Goal: Task Accomplishment & Management: Manage account settings

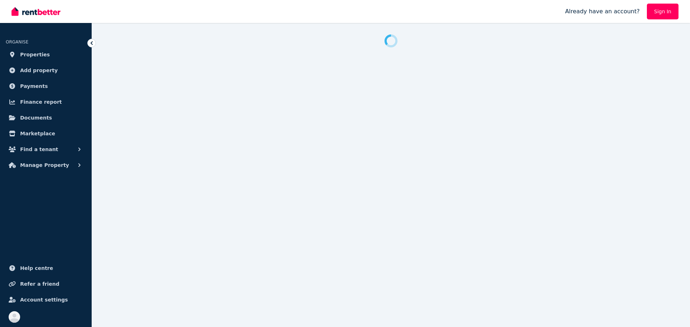
click at [663, 16] on link "Sign In" at bounding box center [663, 12] width 32 height 16
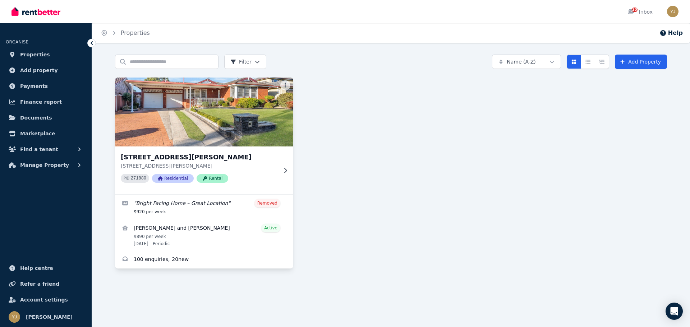
click at [211, 163] on p "[STREET_ADDRESS][PERSON_NAME]" at bounding box center [199, 165] width 157 height 7
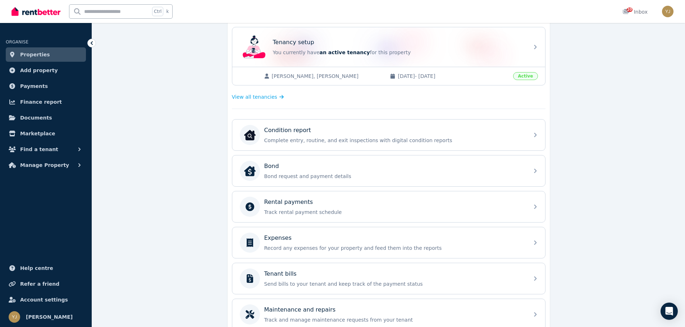
scroll to position [215, 0]
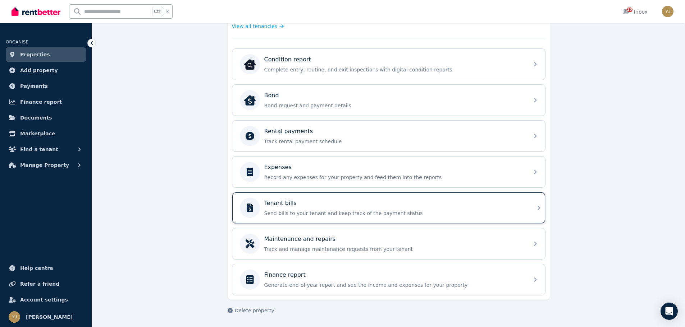
click at [307, 217] on p "Send bills to your tenant and keep track of the payment status" at bounding box center [394, 213] width 260 height 7
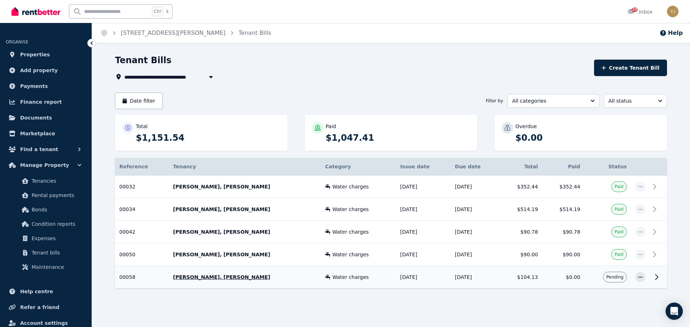
click at [300, 282] on td "[PERSON_NAME], [PERSON_NAME]" at bounding box center [245, 277] width 152 height 23
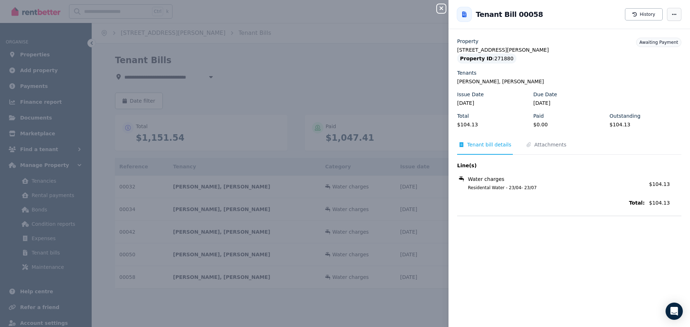
click at [667, 20] on span "button" at bounding box center [674, 14] width 14 height 13
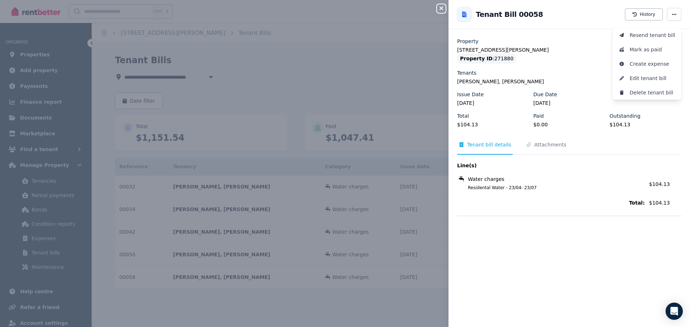
click at [638, 1] on div "Back to Tenant Bill 00058 History Resend tenant [PERSON_NAME] [PERSON_NAME] as …" at bounding box center [570, 14] width 242 height 29
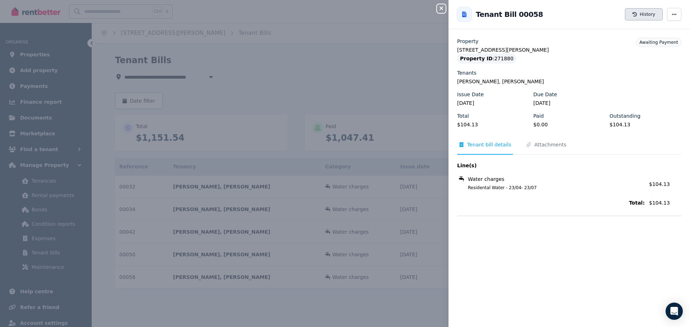
click at [637, 10] on button "History" at bounding box center [644, 14] width 38 height 12
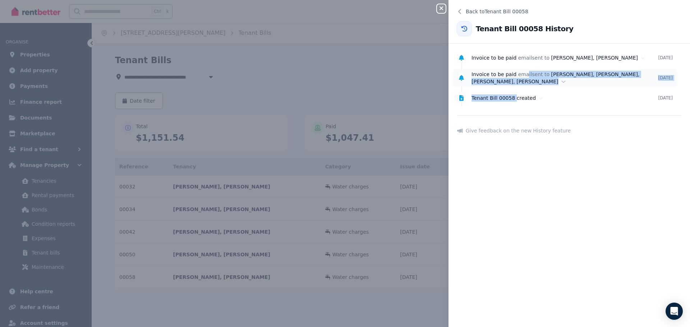
drag, startPoint x: 512, startPoint y: 99, endPoint x: 520, endPoint y: 55, distance: 44.2
click at [523, 72] on ul "Invoice to be paid email sent to [PERSON_NAME], [PERSON_NAME] [DATE] Invoice to…" at bounding box center [569, 78] width 224 height 52
click at [443, 12] on button "Close panel" at bounding box center [441, 8] width 9 height 9
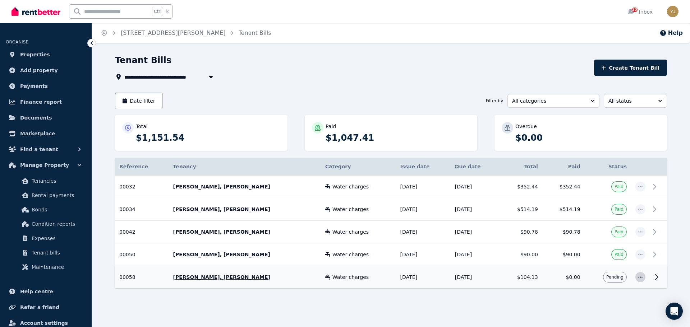
click at [638, 277] on icon "button" at bounding box center [641, 277] width 6 height 5
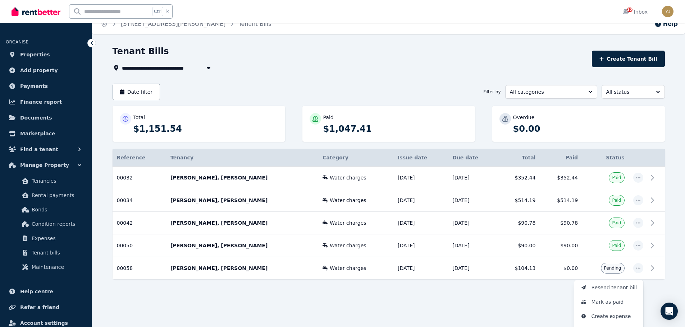
scroll to position [49, 0]
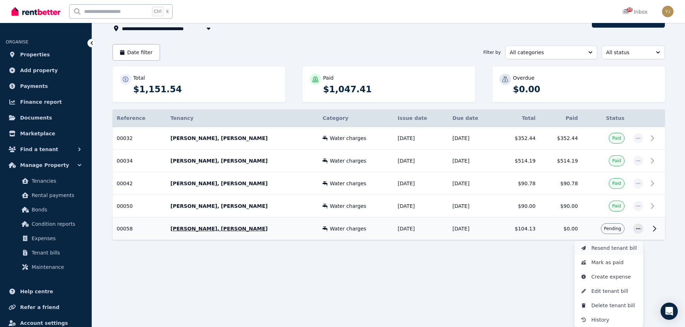
click at [612, 252] on span "Resend tenant bill" at bounding box center [614, 248] width 46 height 9
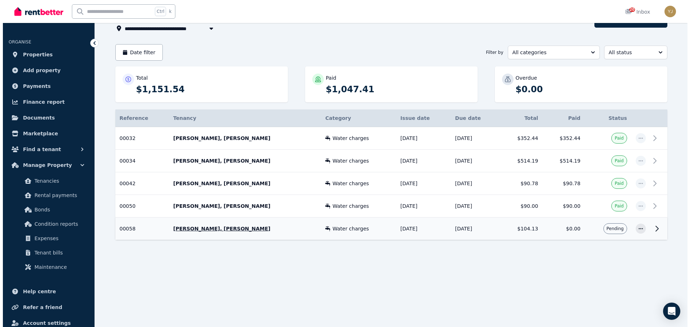
scroll to position [0, 0]
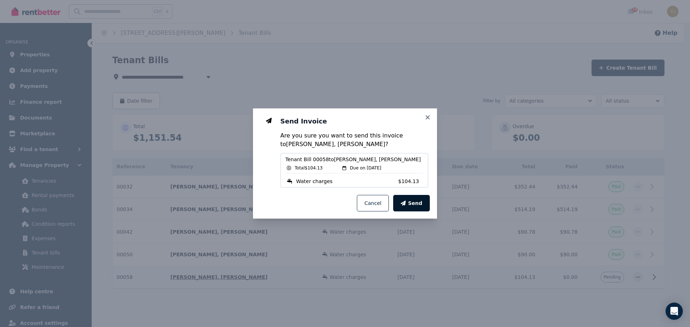
click at [410, 205] on button "Send" at bounding box center [411, 203] width 37 height 17
click at [410, 205] on span "Sending..." at bounding box center [408, 203] width 29 height 7
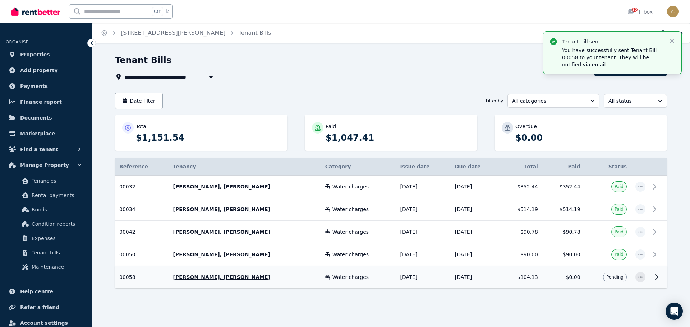
click at [668, 41] on div "Tenant bill sent You have successfully sent Tenant Bill 00058 to your tenant. T…" at bounding box center [612, 52] width 127 height 31
click at [272, 284] on td "[PERSON_NAME], [PERSON_NAME]" at bounding box center [245, 277] width 152 height 23
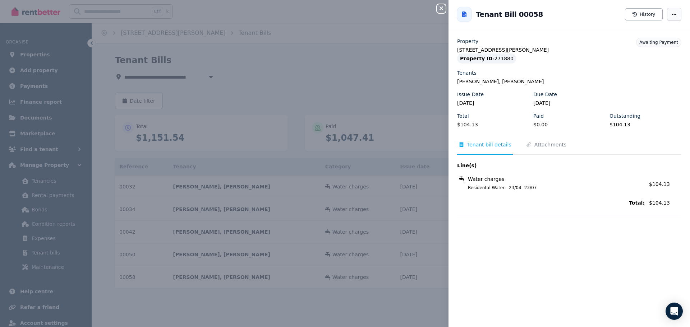
click at [667, 19] on span "button" at bounding box center [674, 14] width 14 height 13
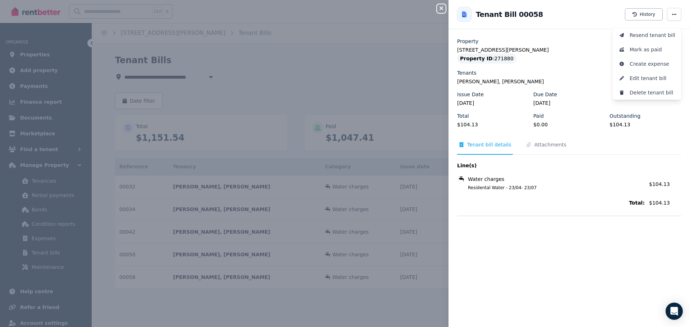
click at [372, 118] on div "Close panel Back to Tenant Bill 00058 Tenant Bill 00058 History Resend tenant […" at bounding box center [345, 163] width 690 height 327
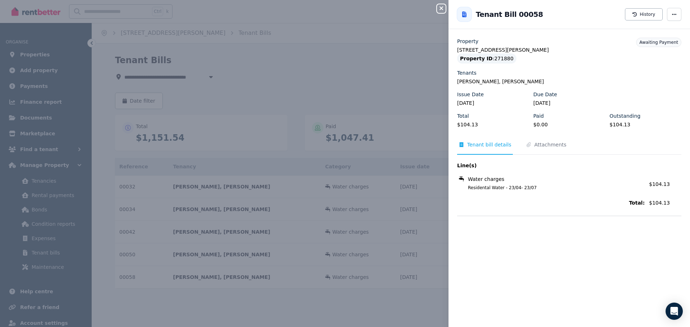
click at [353, 128] on div "Close panel Back to Tenant Bill 00058 Tenant Bill 00058 History Property [STREE…" at bounding box center [345, 163] width 690 height 327
